Goal: Task Accomplishment & Management: Manage account settings

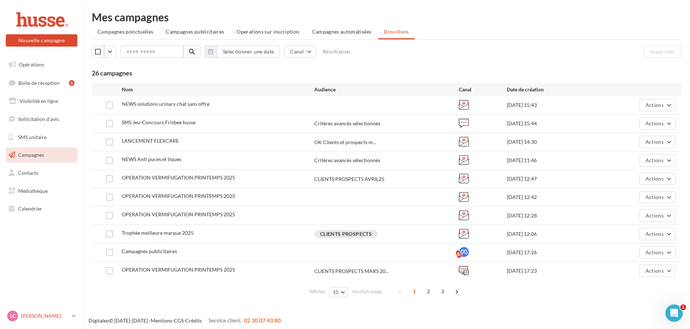
click at [72, 310] on link "[PERSON_NAME] [PERSON_NAME].c" at bounding box center [42, 316] width 72 height 14
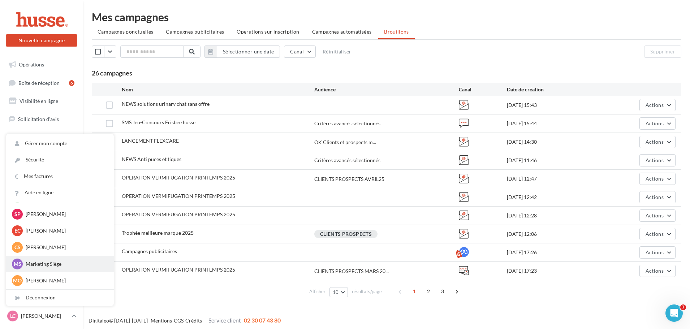
scroll to position [618, 0]
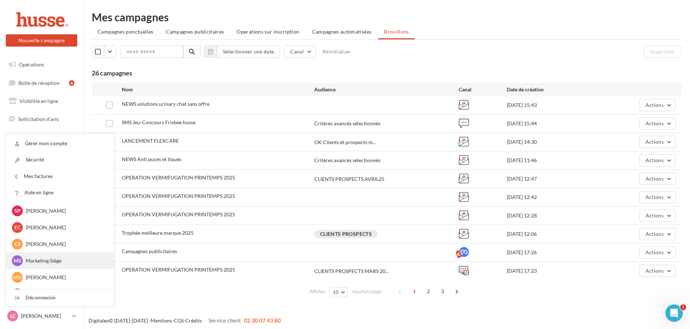
click at [78, 266] on div "MS Marketing Siège axelle@husse.fr" at bounding box center [60, 260] width 96 height 11
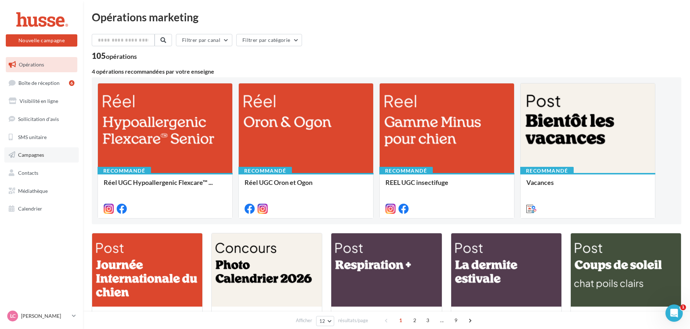
click at [33, 152] on span "Campagnes" at bounding box center [31, 155] width 26 height 6
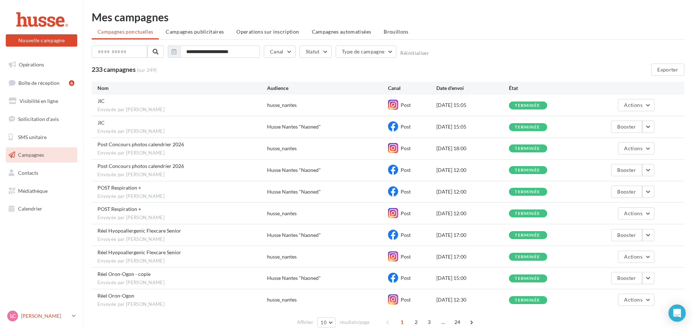
click at [76, 320] on link "[PERSON_NAME] [PERSON_NAME].c" at bounding box center [42, 316] width 72 height 14
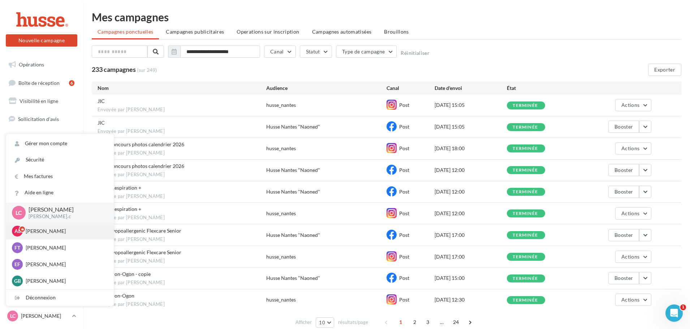
click at [39, 237] on div "AL Axelle Lavigne axelle.l" at bounding box center [60, 231] width 96 height 11
